Goal: Transaction & Acquisition: Purchase product/service

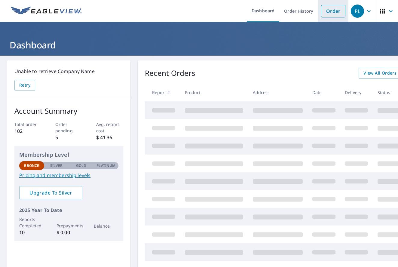
click at [337, 14] on link "Order" at bounding box center [333, 11] width 24 height 13
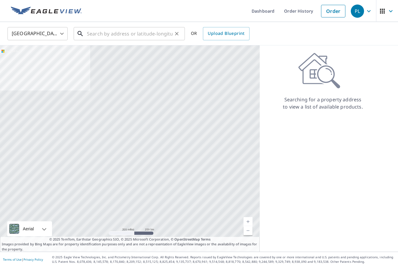
click at [104, 33] on input "text" at bounding box center [130, 33] width 86 height 17
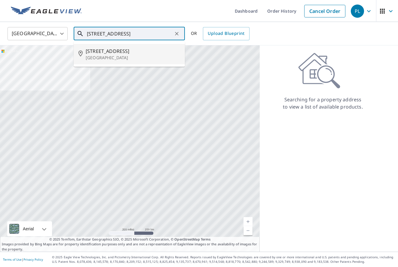
click at [102, 57] on p "[GEOGRAPHIC_DATA]" at bounding box center [133, 58] width 94 height 6
type input "[STREET_ADDRESS]"
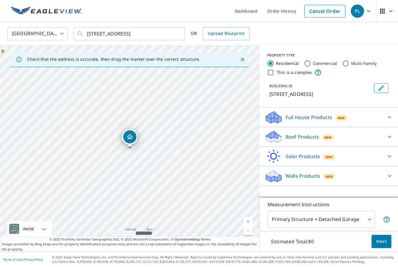
click at [328, 138] on span "New" at bounding box center [327, 137] width 7 height 5
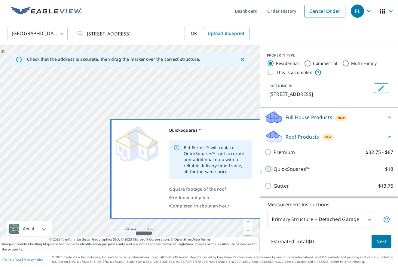
click at [269, 168] on input "QuickSquares™ $18" at bounding box center [268, 168] width 9 height 7
checkbox input "true"
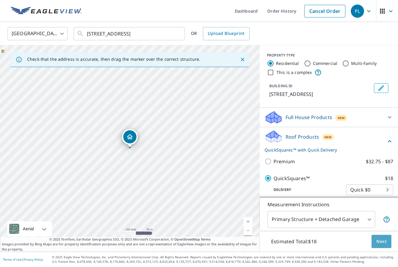
click at [379, 240] on span "Next" at bounding box center [381, 241] width 10 height 8
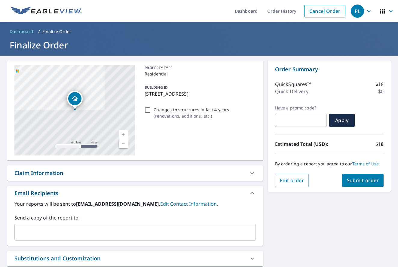
click at [47, 235] on input "text" at bounding box center [130, 231] width 227 height 11
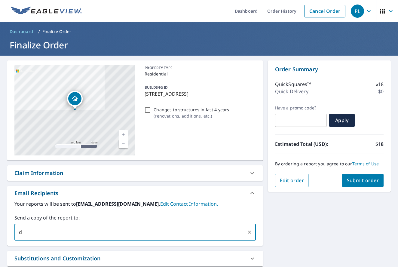
type input "[EMAIL_ADDRESS][DOMAIN_NAME]"
click at [315, 246] on div "**********" at bounding box center [199, 182] width 398 height 253
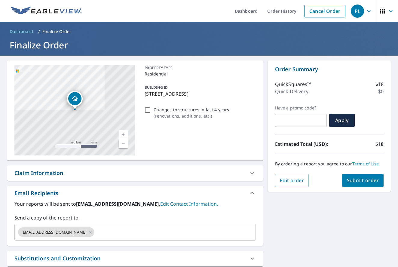
click at [351, 180] on span "Submit order" at bounding box center [362, 180] width 32 height 7
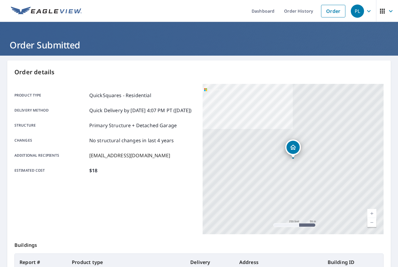
click at [183, 234] on div "Product type QuickSquares - Residential Delivery method Quick Delivery by [DATE…" at bounding box center [104, 159] width 181 height 150
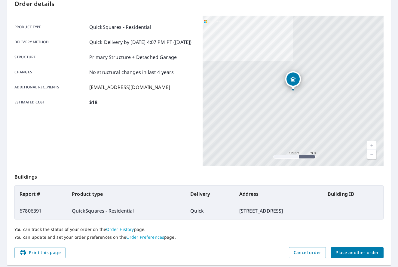
scroll to position [68, 0]
